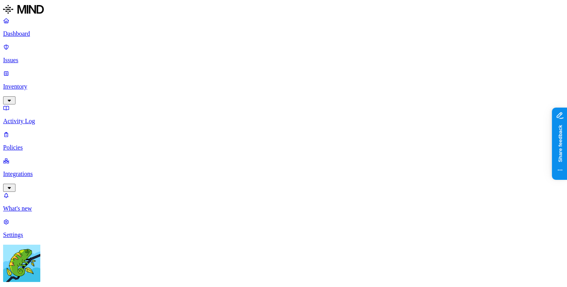
click at [57, 57] on p "Issues" at bounding box center [283, 60] width 561 height 7
click at [56, 144] on p "Policies" at bounding box center [283, 147] width 561 height 7
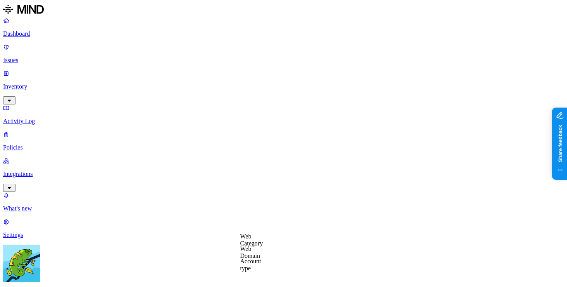
scroll to position [188, 0]
click at [260, 244] on label "Web Domain" at bounding box center [250, 240] width 20 height 14
